Goal: Task Accomplishment & Management: Manage account settings

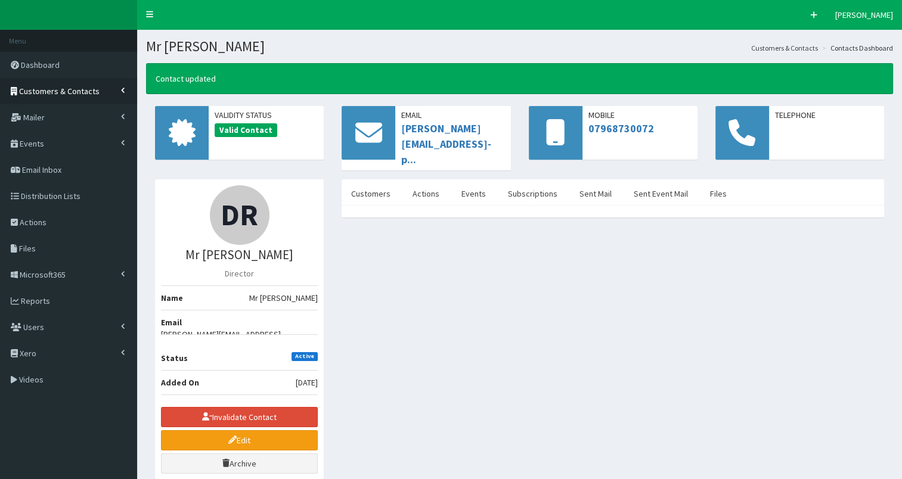
click at [67, 86] on span "Customers & Contacts" at bounding box center [59, 91] width 80 height 11
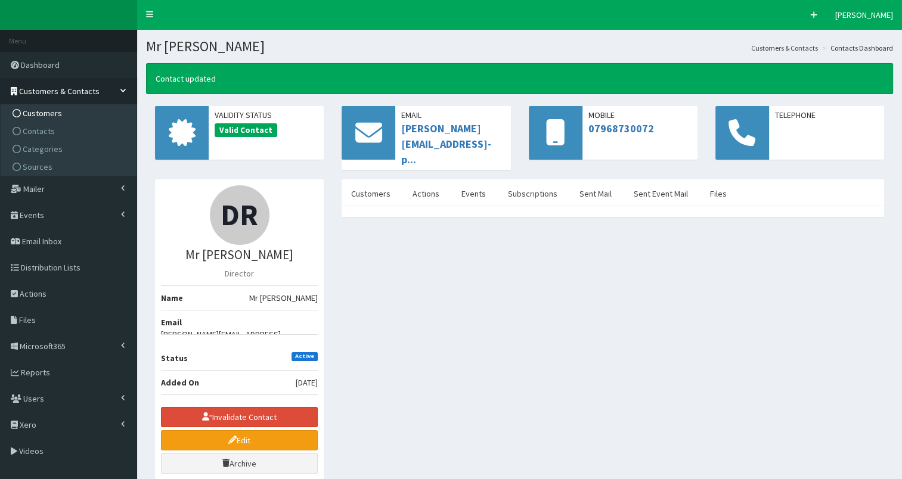
click at [36, 110] on span "Customers" at bounding box center [42, 113] width 39 height 11
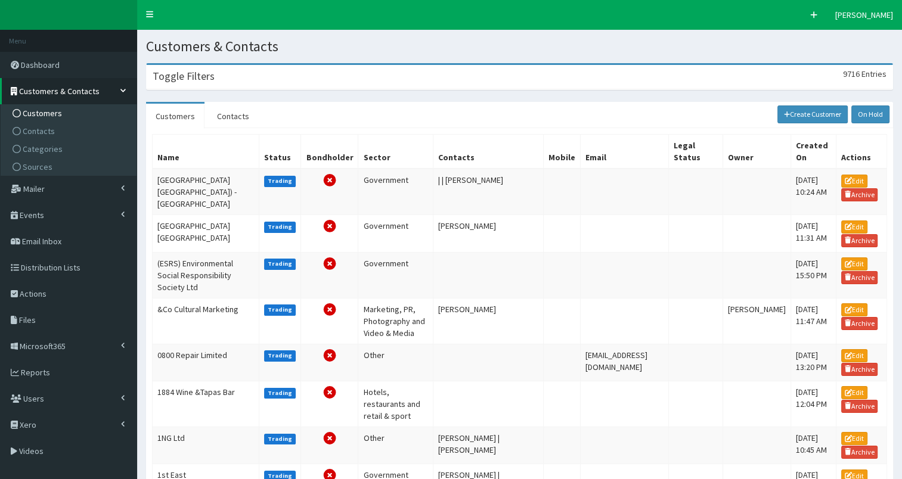
click at [199, 79] on h3 "Toggle Filters" at bounding box center [184, 76] width 62 height 11
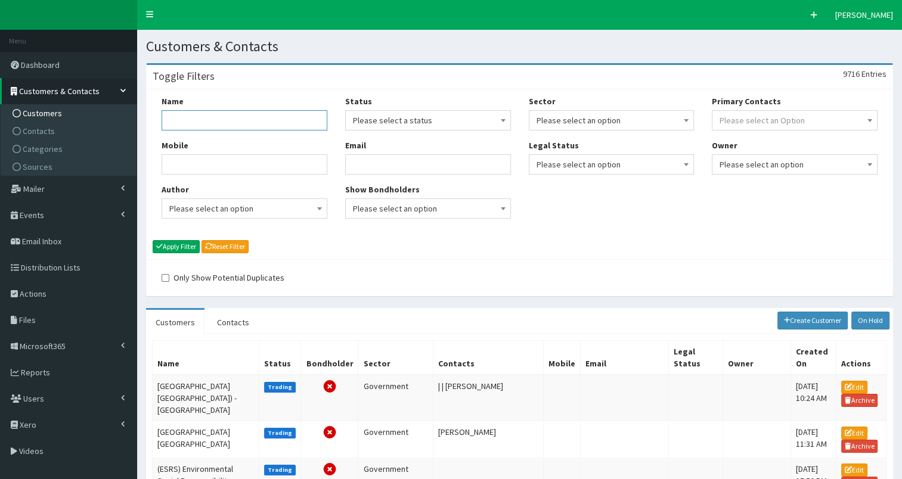
click at [193, 126] on input "Name" at bounding box center [245, 120] width 166 height 20
type input "wilkin"
click at [176, 248] on button "Apply Filter" at bounding box center [176, 246] width 47 height 13
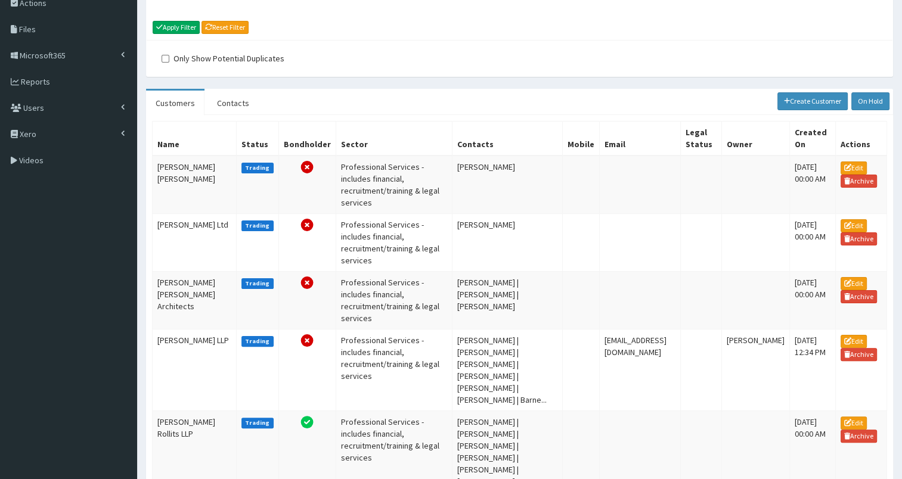
scroll to position [238, 0]
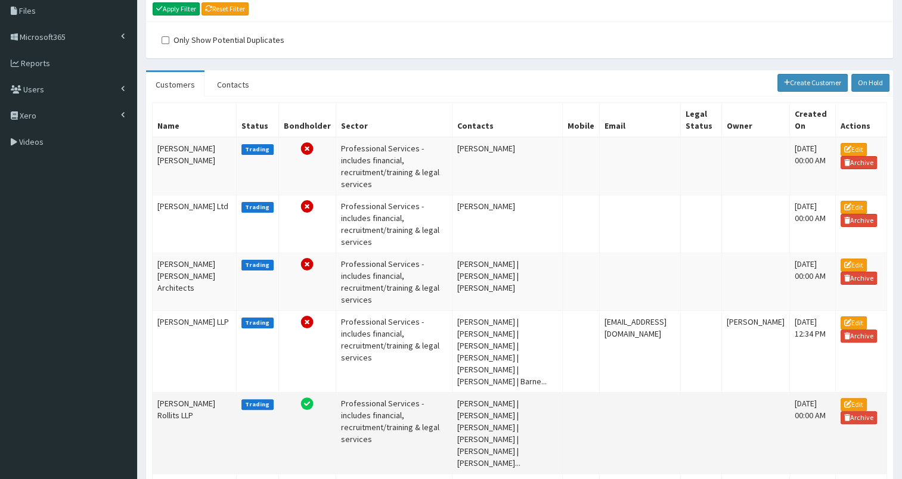
click at [169, 392] on td "Wilkin Chapman Rollits LLP" at bounding box center [195, 433] width 84 height 82
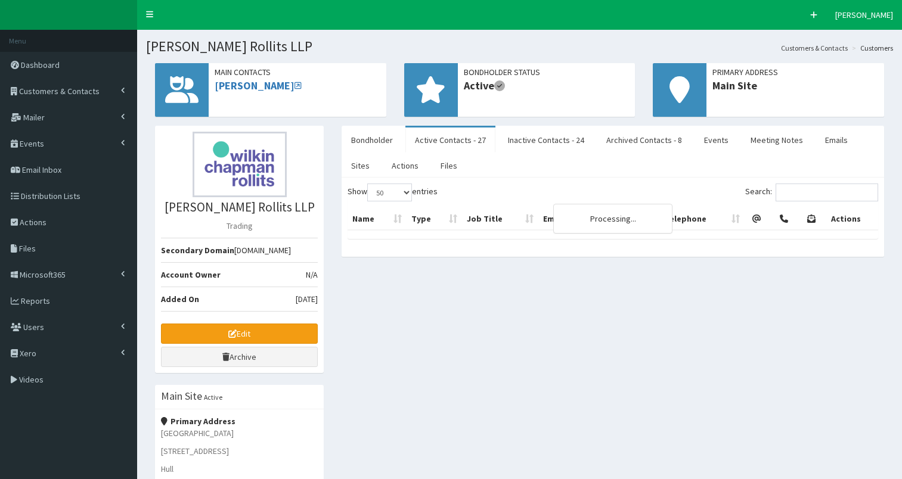
select select "50"
click at [379, 142] on link "Bondholder" at bounding box center [372, 140] width 61 height 25
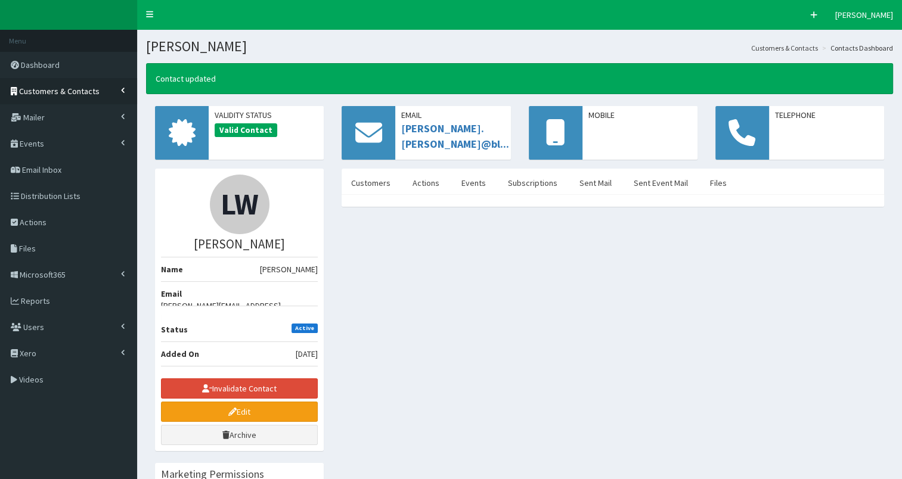
click at [39, 95] on span "Customers & Contacts" at bounding box center [59, 91] width 80 height 11
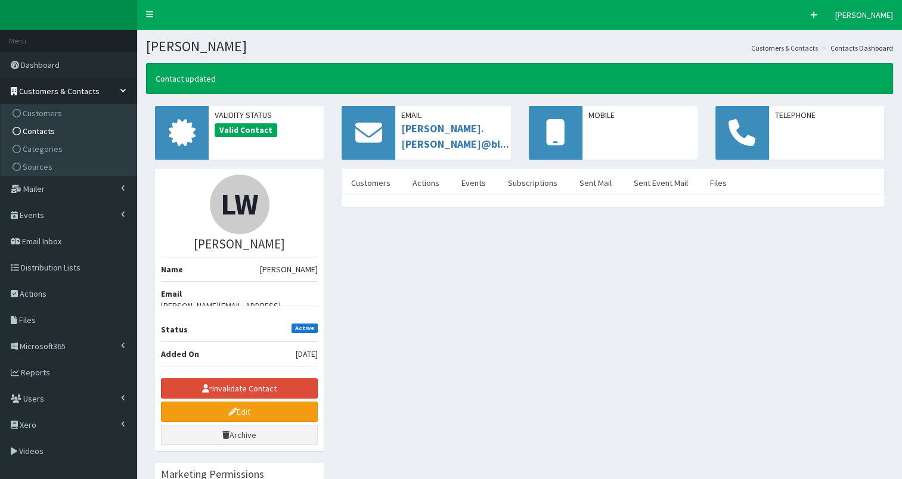
click at [26, 129] on span "Contacts" at bounding box center [39, 131] width 32 height 11
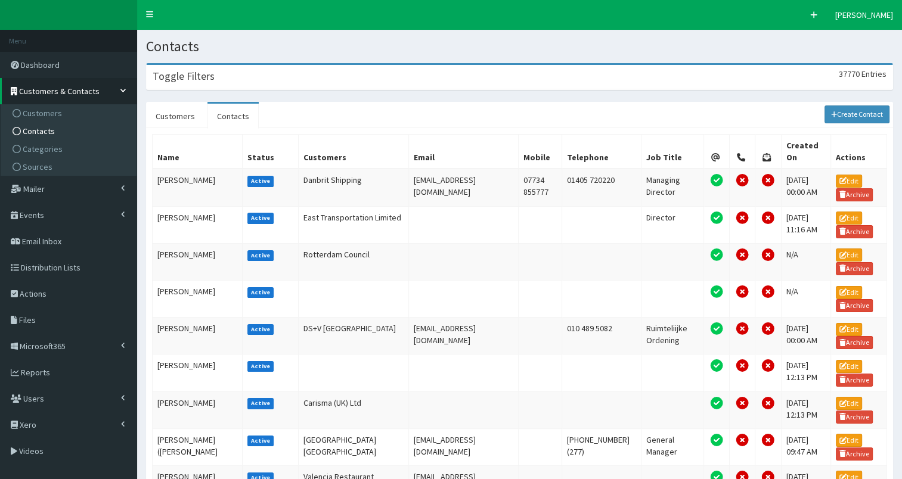
click at [241, 79] on div "Toggle Filters 37770 Entries" at bounding box center [520, 77] width 746 height 24
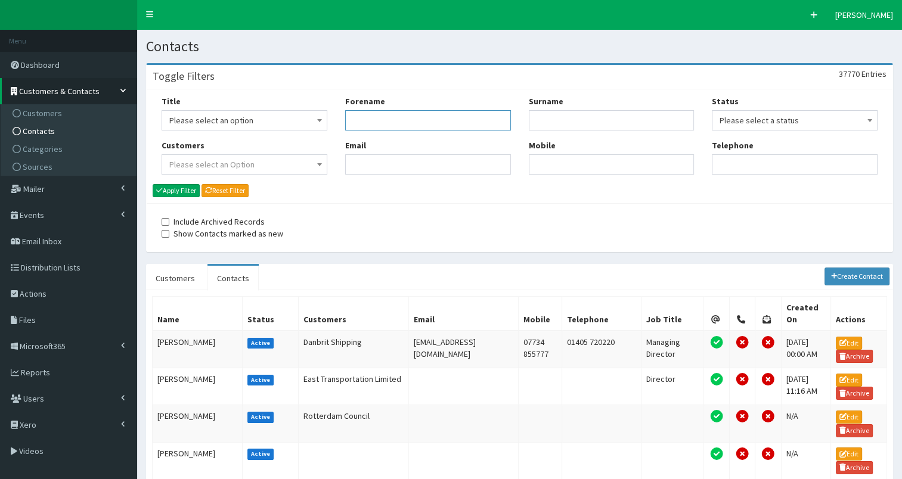
click at [358, 123] on input "Forename" at bounding box center [428, 120] width 166 height 20
type input "tom"
type input "arra"
click at [179, 188] on button "Apply Filter" at bounding box center [176, 190] width 47 height 13
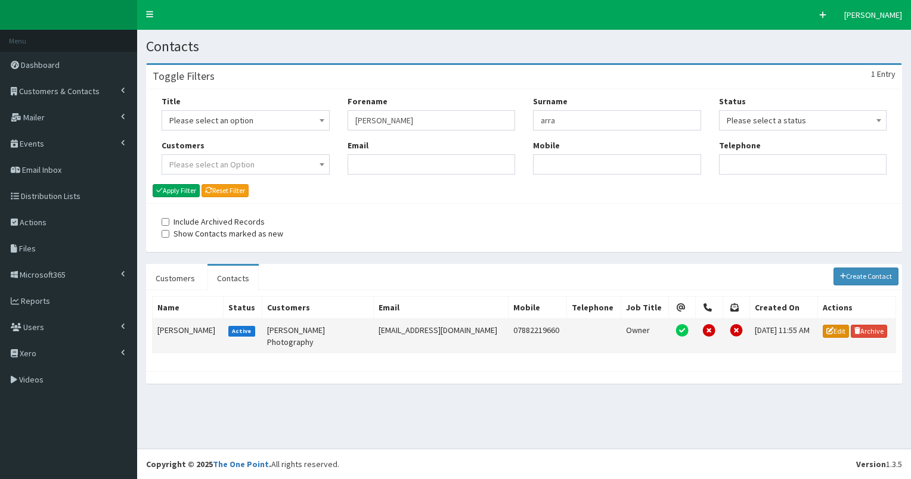
click at [826, 331] on icon at bounding box center [829, 330] width 7 height 7
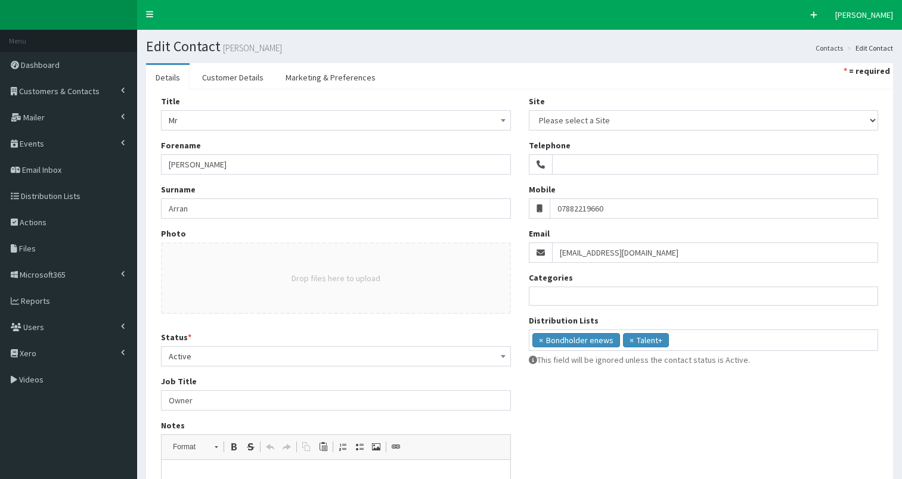
select select
click at [723, 339] on ul "× Bondholder enews × Talent+" at bounding box center [703, 338] width 349 height 17
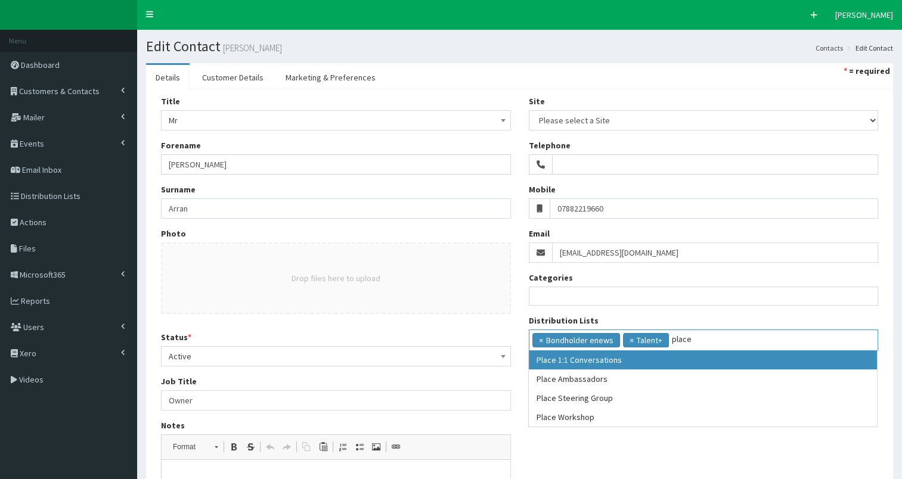
type input "place"
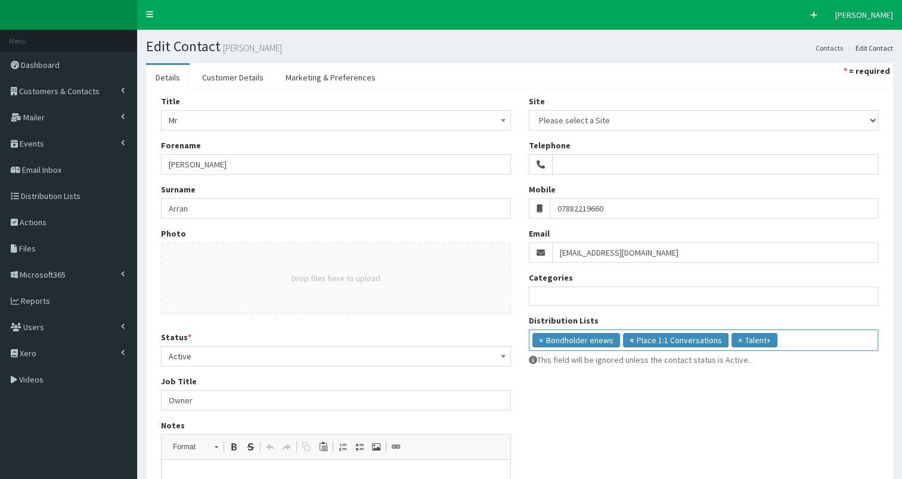
click at [630, 338] on span "×" at bounding box center [632, 340] width 4 height 12
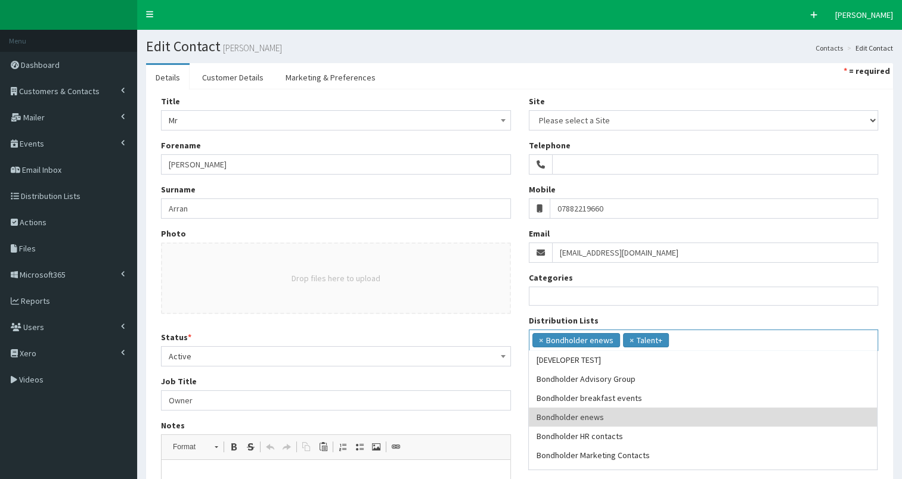
click at [687, 337] on ul "× Bondholder enews × Talent+" at bounding box center [703, 338] width 349 height 17
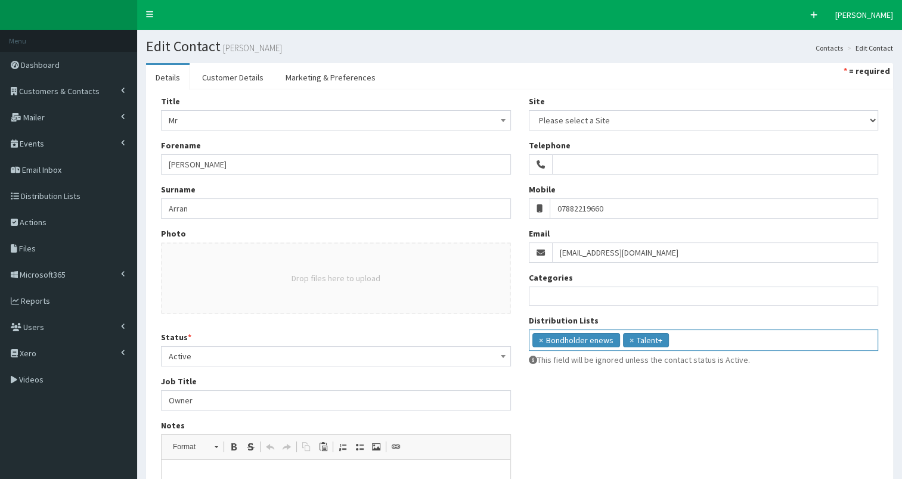
click at [686, 340] on ul "× Bondholder enews × Talent+" at bounding box center [703, 338] width 349 height 17
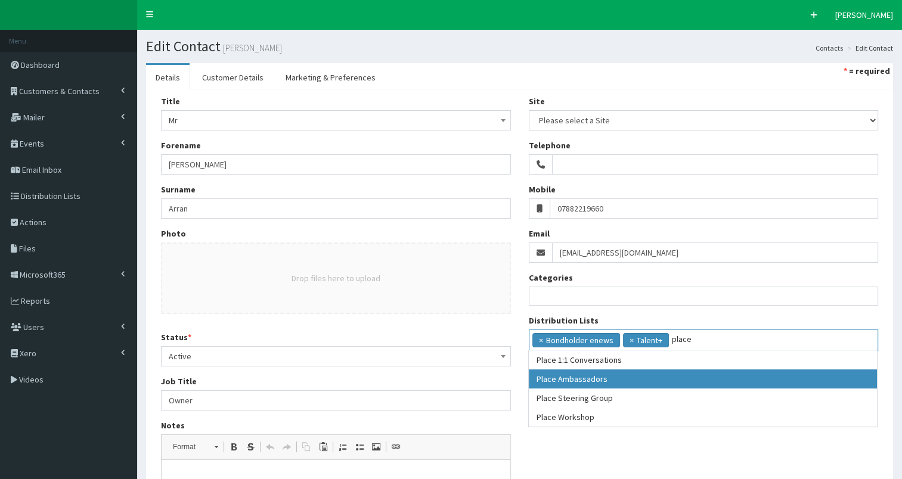
type input "place"
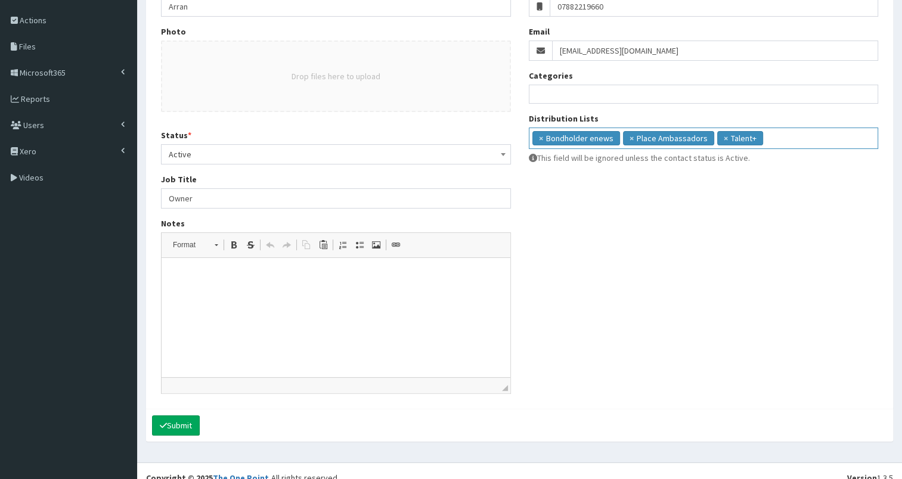
scroll to position [206, 0]
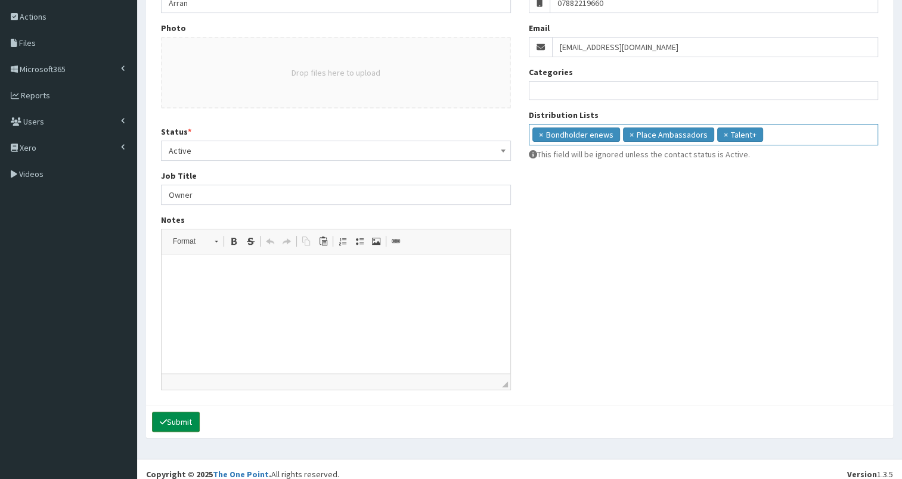
click at [181, 420] on button "Submit" at bounding box center [176, 422] width 48 height 20
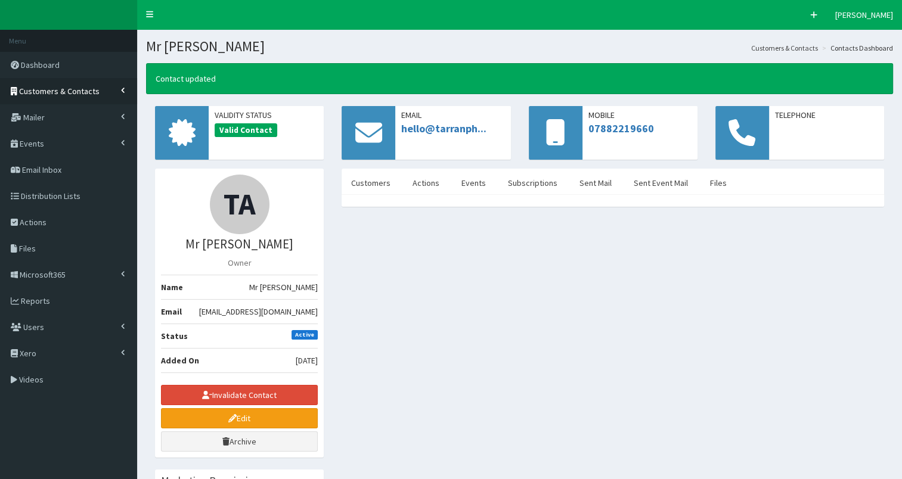
click at [41, 88] on span "Customers & Contacts" at bounding box center [59, 91] width 80 height 11
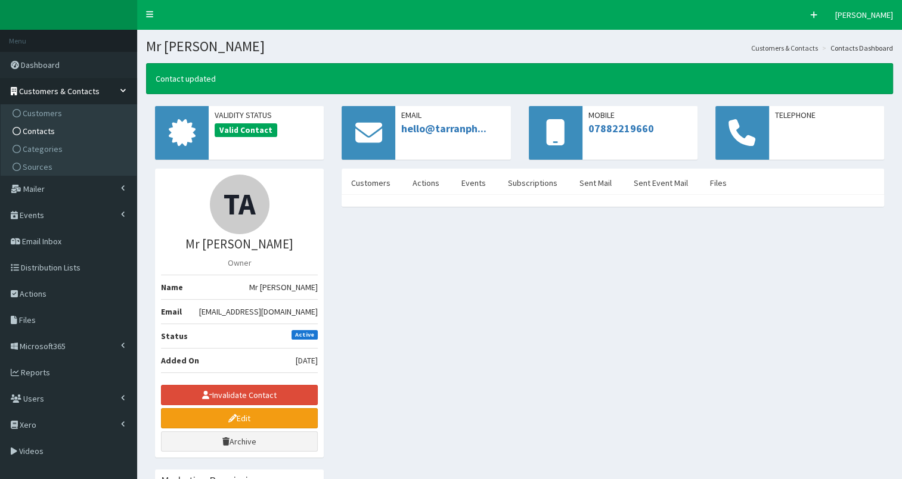
click at [42, 136] on span "Contacts" at bounding box center [39, 131] width 32 height 11
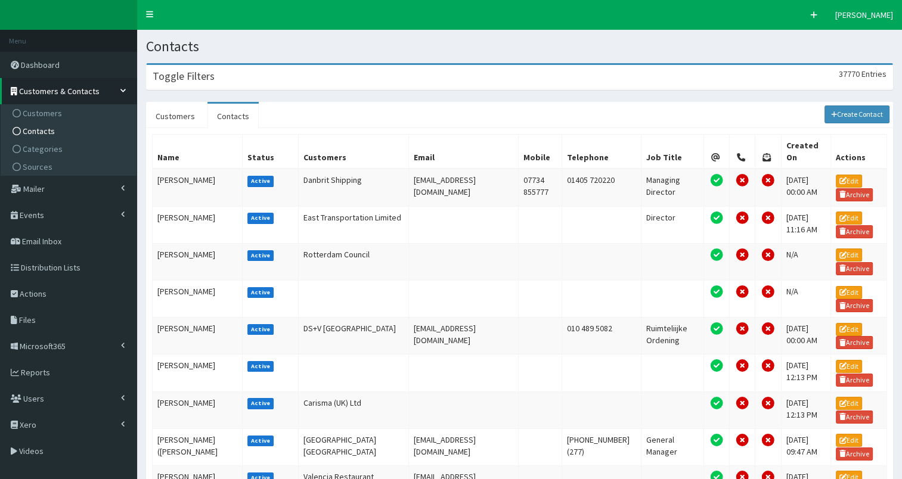
click at [290, 79] on div "Toggle Filters 37770 Entries" at bounding box center [520, 77] width 746 height 24
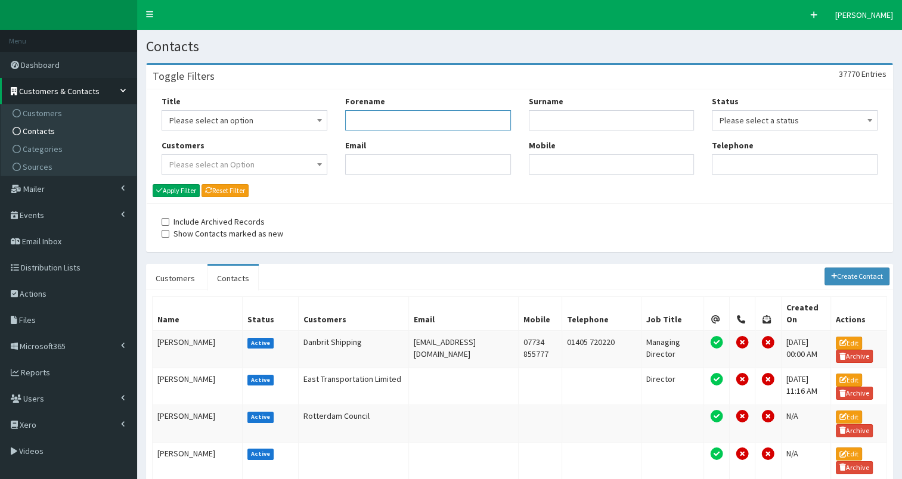
click at [407, 122] on input "Forename" at bounding box center [428, 120] width 166 height 20
type input "jon"
type input "bottom"
click at [172, 190] on button "Apply Filter" at bounding box center [176, 190] width 47 height 13
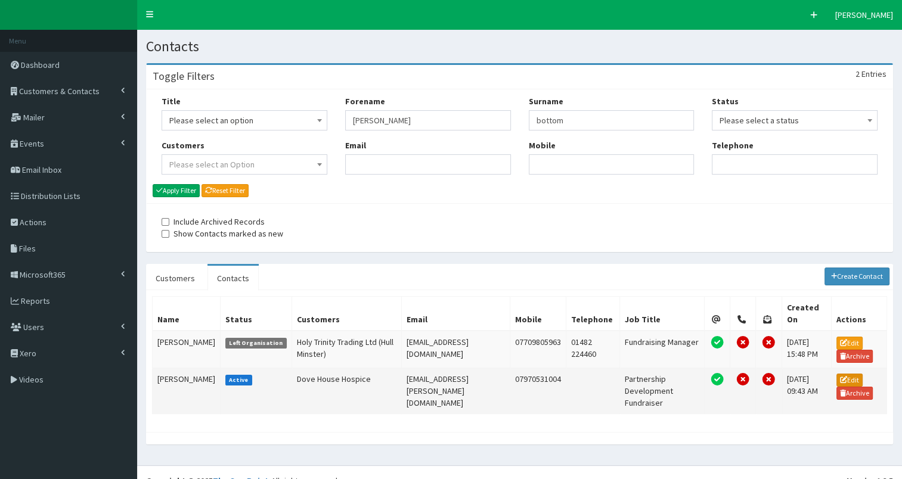
click at [846, 376] on icon at bounding box center [843, 379] width 7 height 7
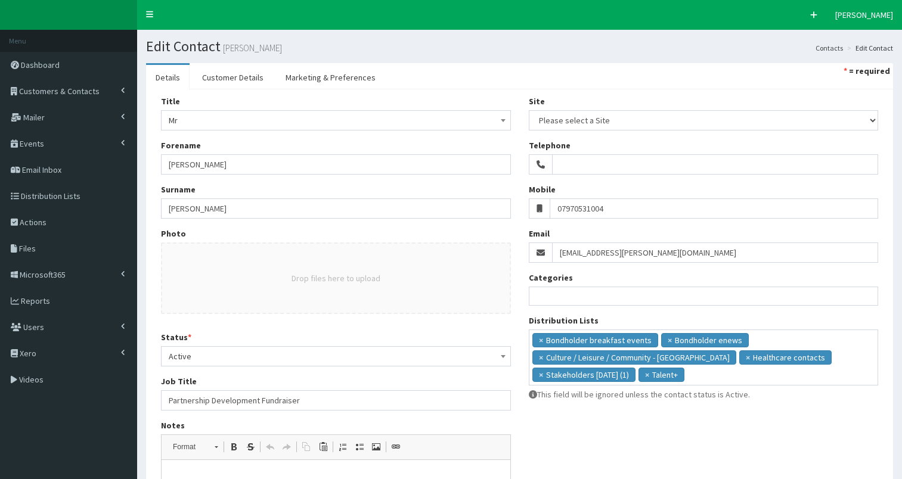
select select
click at [716, 380] on ul "× Bondholder breakfast events × Bondholder enews × Culture / Leisure / Communit…" at bounding box center [703, 356] width 349 height 52
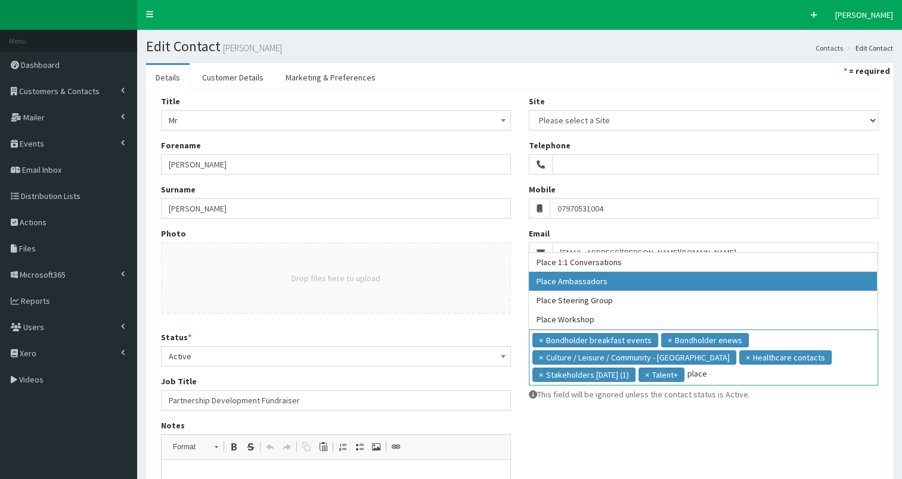
type input "place"
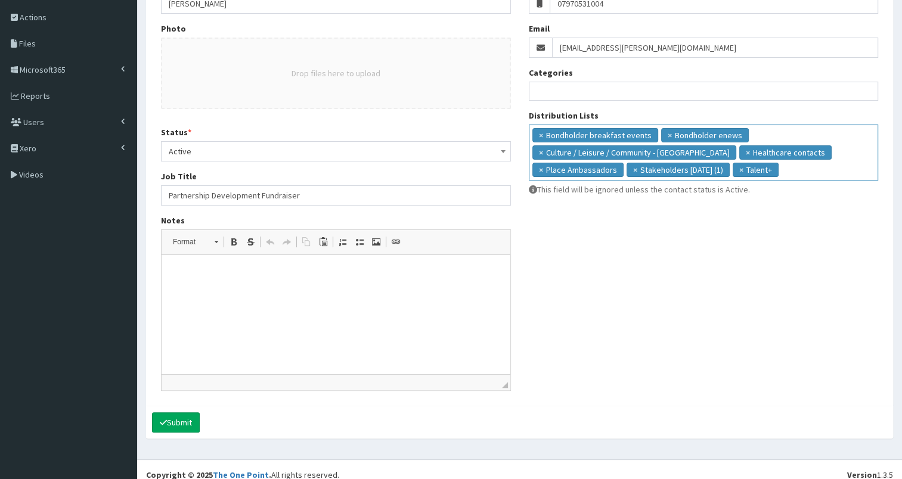
scroll to position [215, 0]
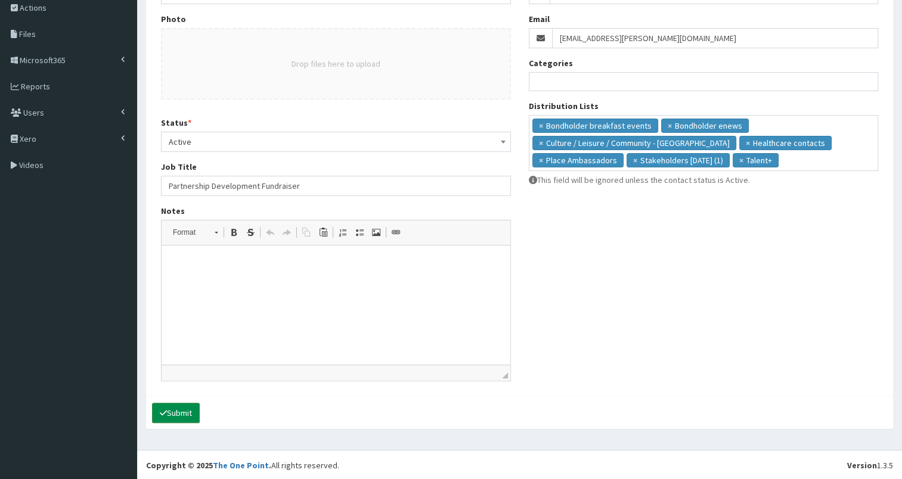
click at [185, 412] on button "Submit" at bounding box center [176, 413] width 48 height 20
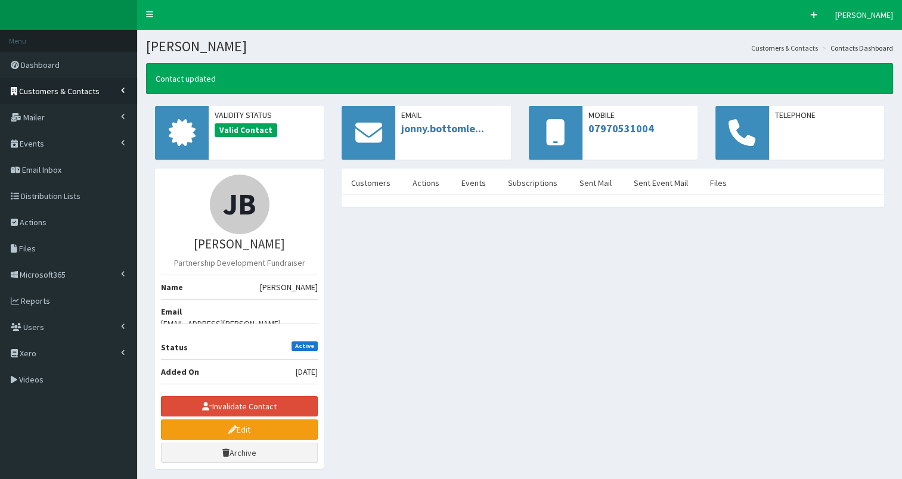
click at [50, 93] on span "Customers & Contacts" at bounding box center [59, 91] width 80 height 11
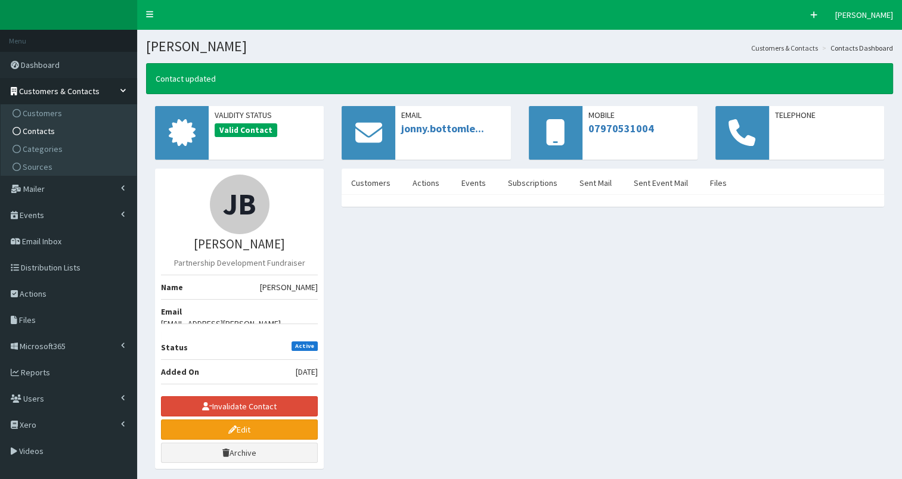
click at [42, 128] on span "Contacts" at bounding box center [39, 131] width 32 height 11
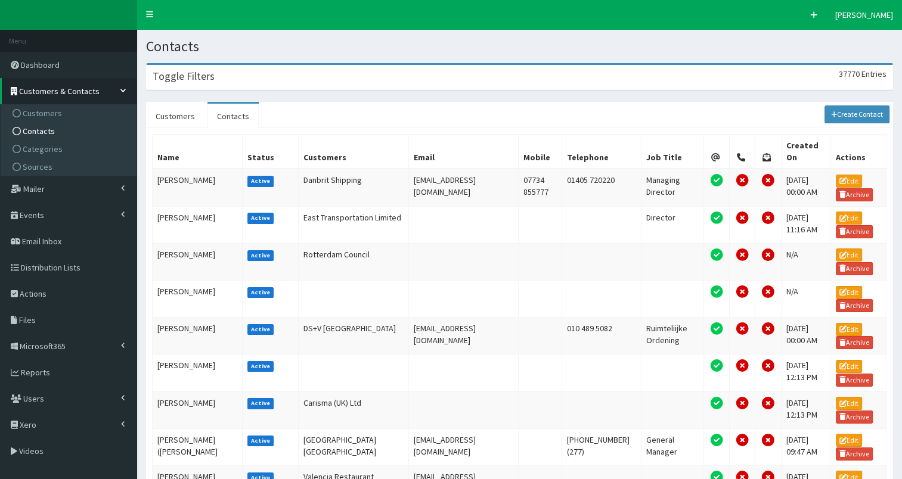
click at [234, 79] on div "Toggle Filters 37770 Entries" at bounding box center [520, 77] width 746 height 24
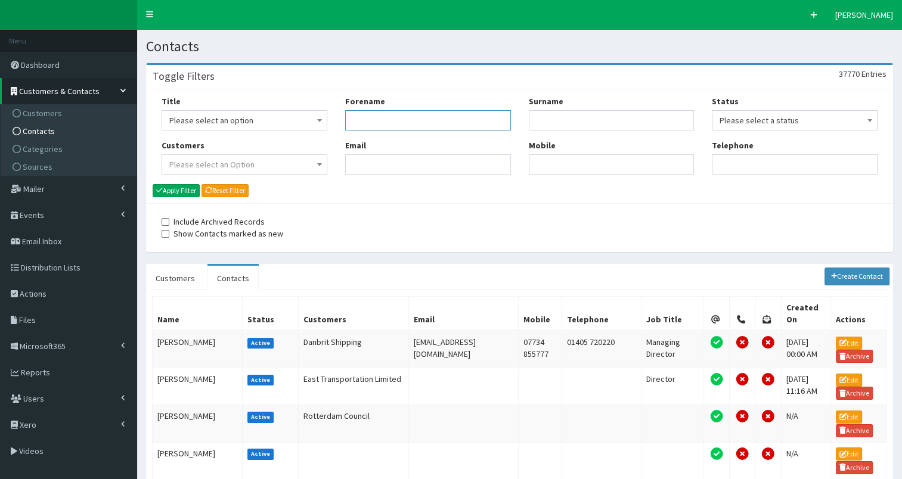
click at [380, 123] on input "Forename" at bounding box center [428, 120] width 166 height 20
type input "[PERSON_NAME]"
type input "o'gra"
click at [181, 190] on button "Apply Filter" at bounding box center [176, 190] width 47 height 13
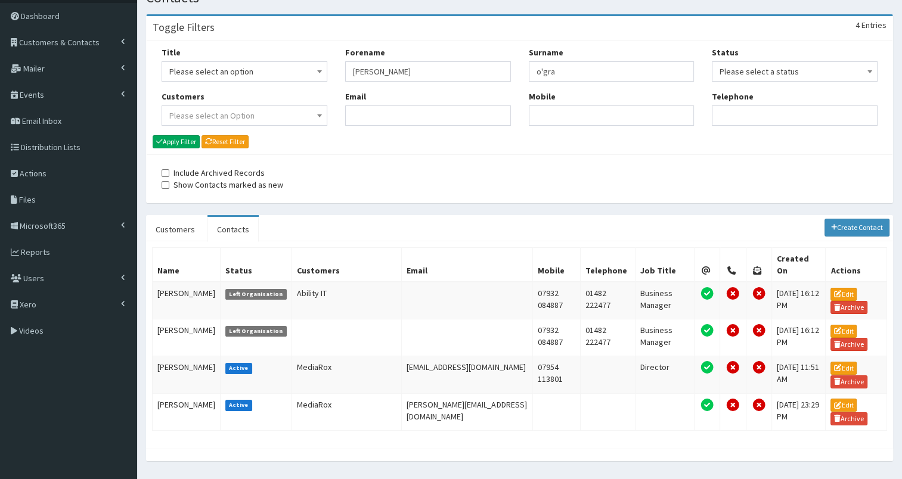
scroll to position [64, 0]
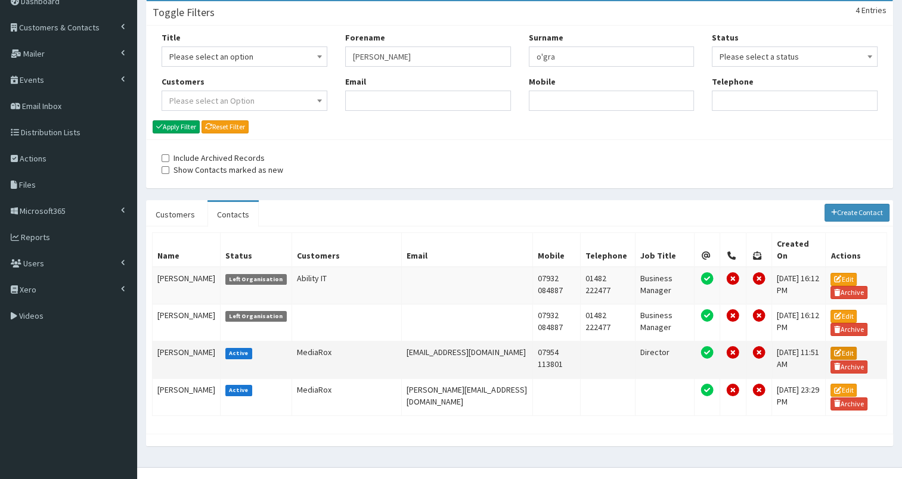
click at [832, 347] on link "Edit" at bounding box center [844, 353] width 26 height 13
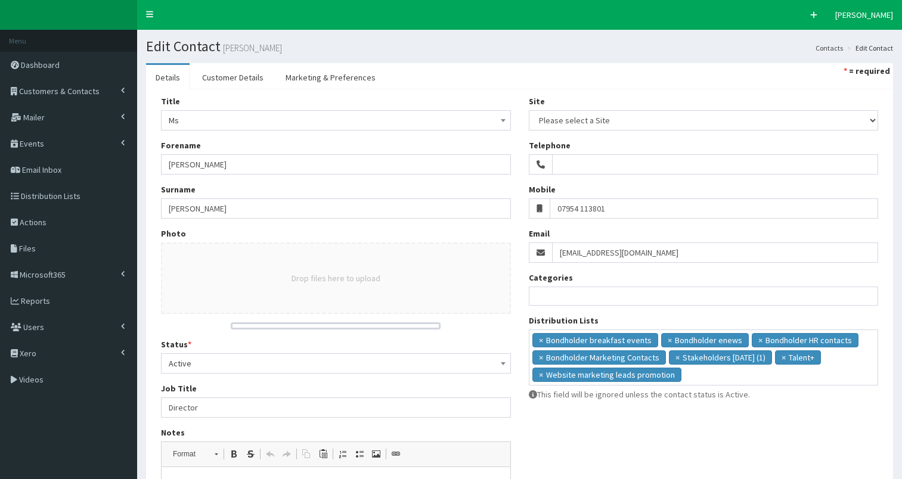
select select
click at [700, 380] on ul "× Bondholder breakfast events × Bondholder enews × Bondholder HR contacts × Bon…" at bounding box center [703, 356] width 349 height 52
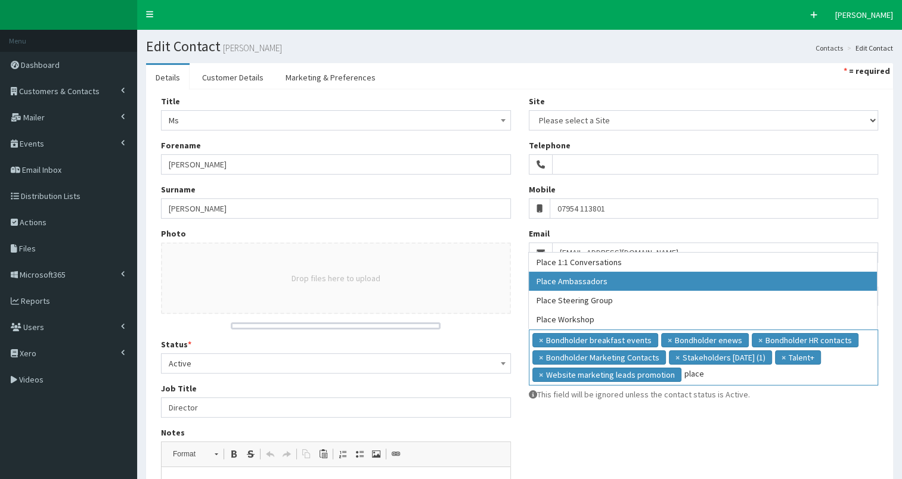
type input "place"
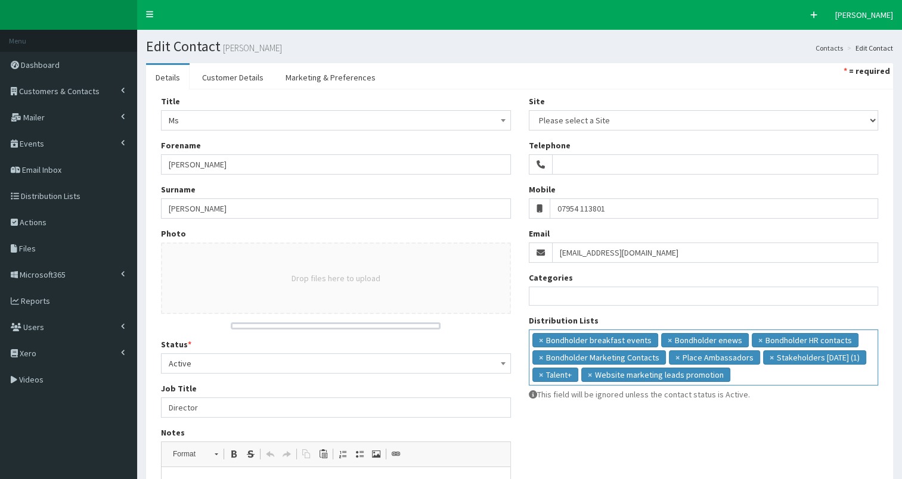
scroll to position [303, 0]
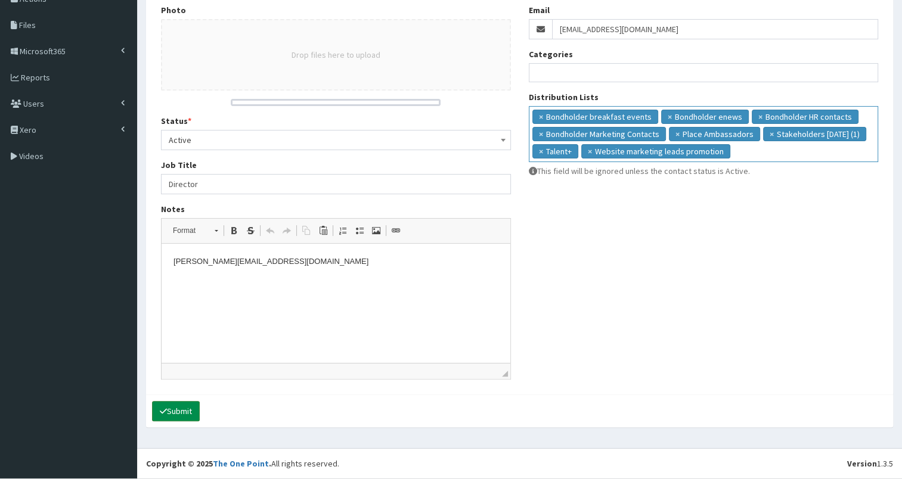
click at [175, 417] on button "Submit" at bounding box center [176, 411] width 48 height 20
